Goal: Task Accomplishment & Management: Use online tool/utility

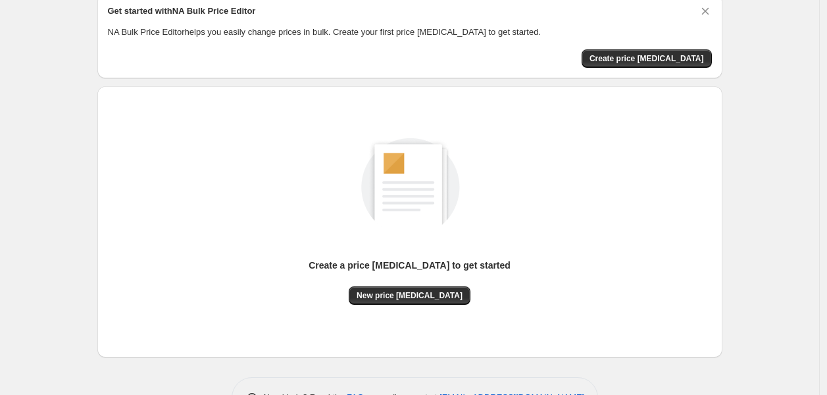
scroll to position [97, 0]
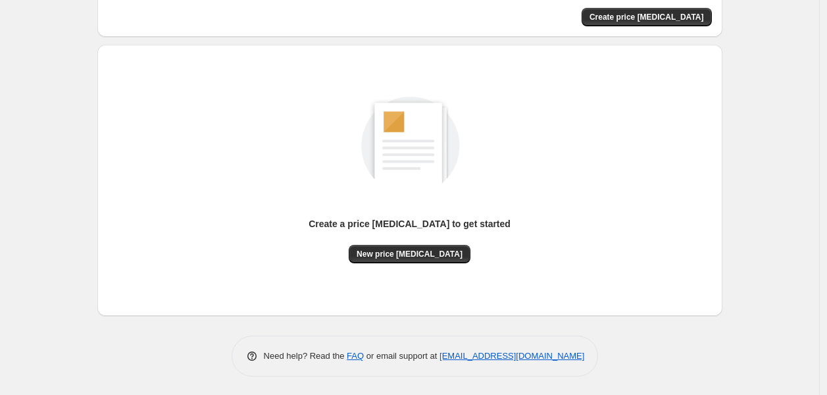
click at [738, 332] on div "NA Bulk Price Editor. This page is ready NA Bulk Price Editor Get started with …" at bounding box center [410, 150] width 657 height 494
